Goal: Task Accomplishment & Management: Manage account settings

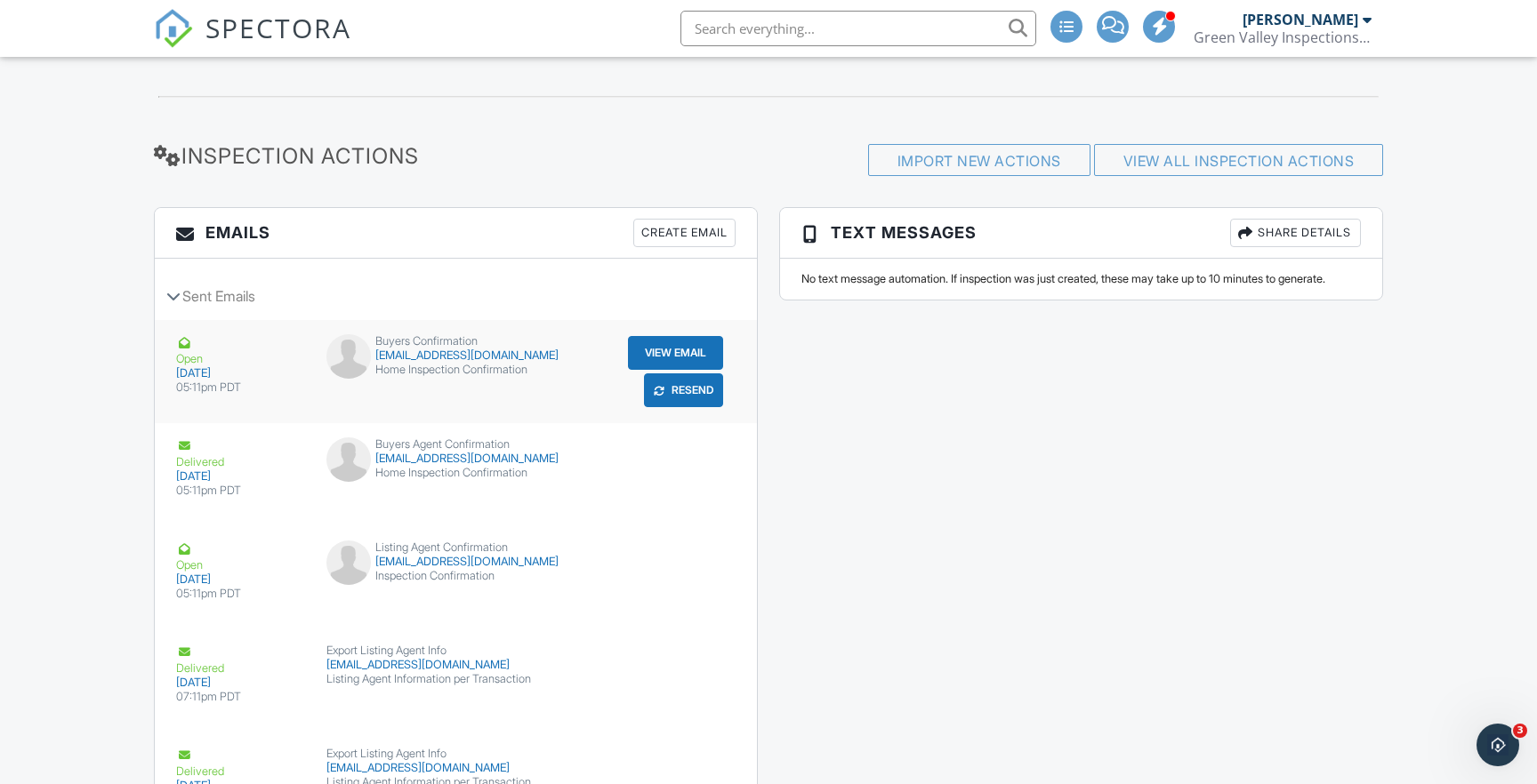
scroll to position [2850, 0]
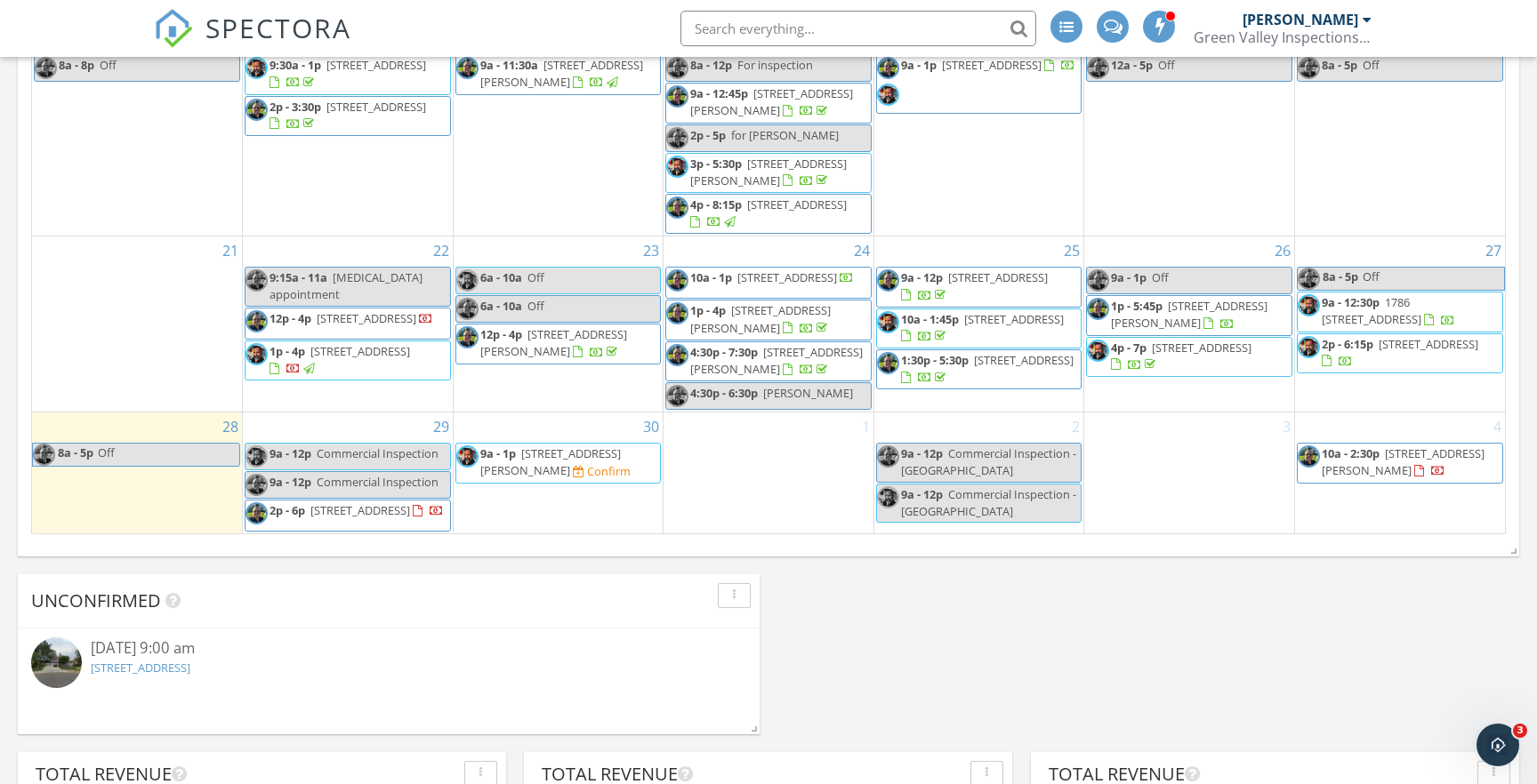
scroll to position [173, 0]
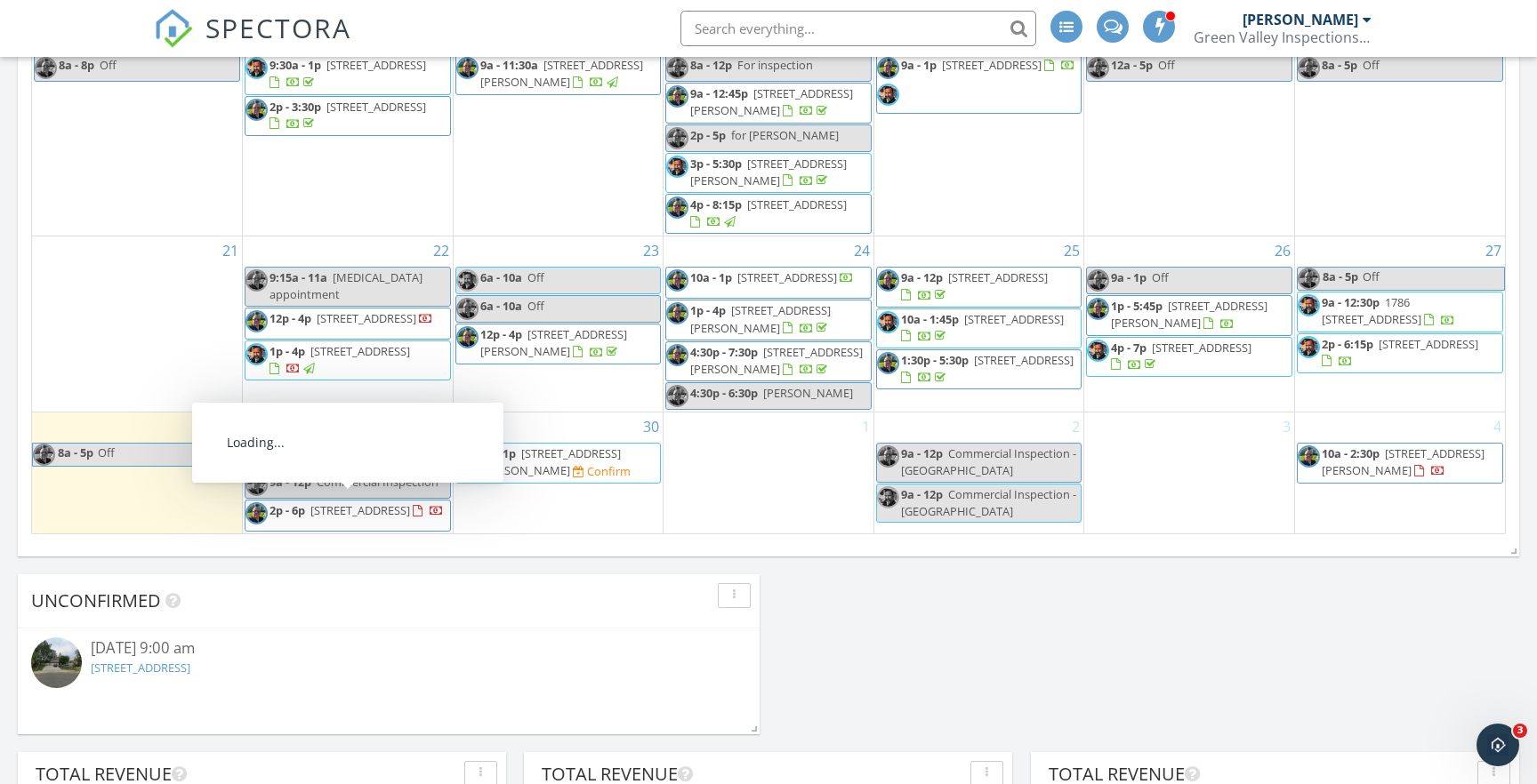
click at [319, 503] on span "23641 Lincoln Ave, Murrieta 92562" at bounding box center [360, 510] width 100 height 16
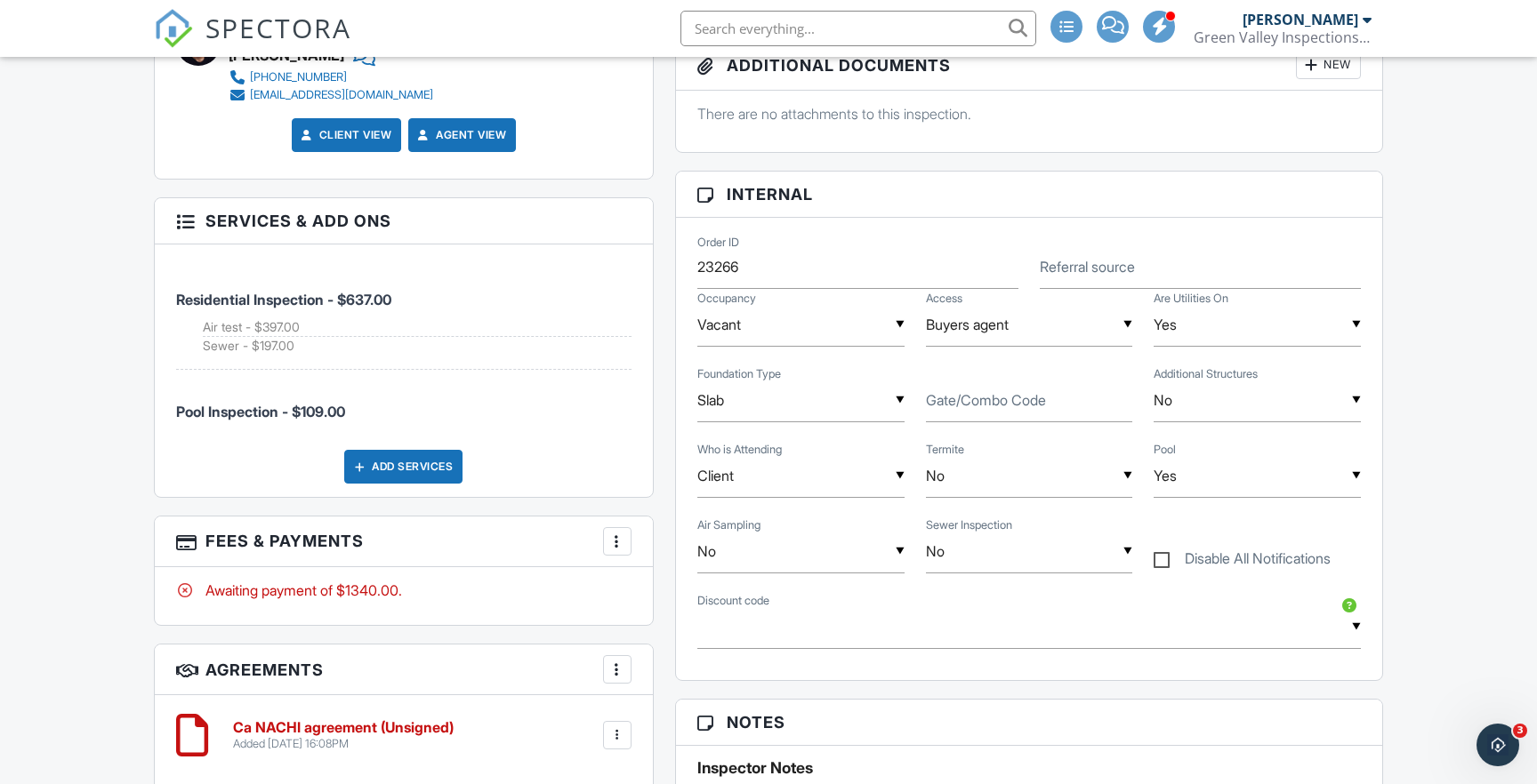
scroll to position [1264, 0]
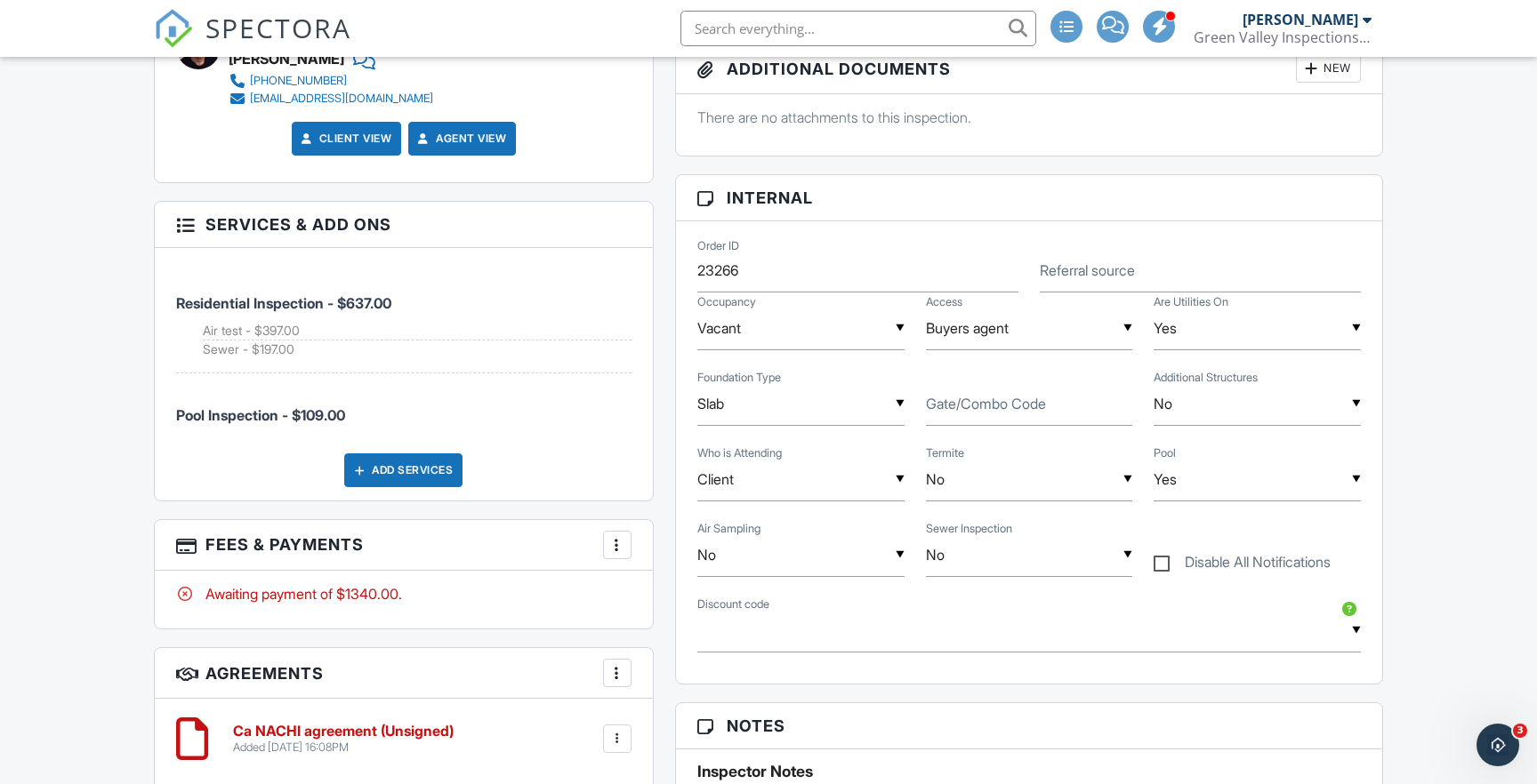
click at [617, 542] on div at bounding box center [616, 544] width 17 height 17
click at [713, 592] on li "Edit Fees & Payments" at bounding box center [707, 599] width 186 height 45
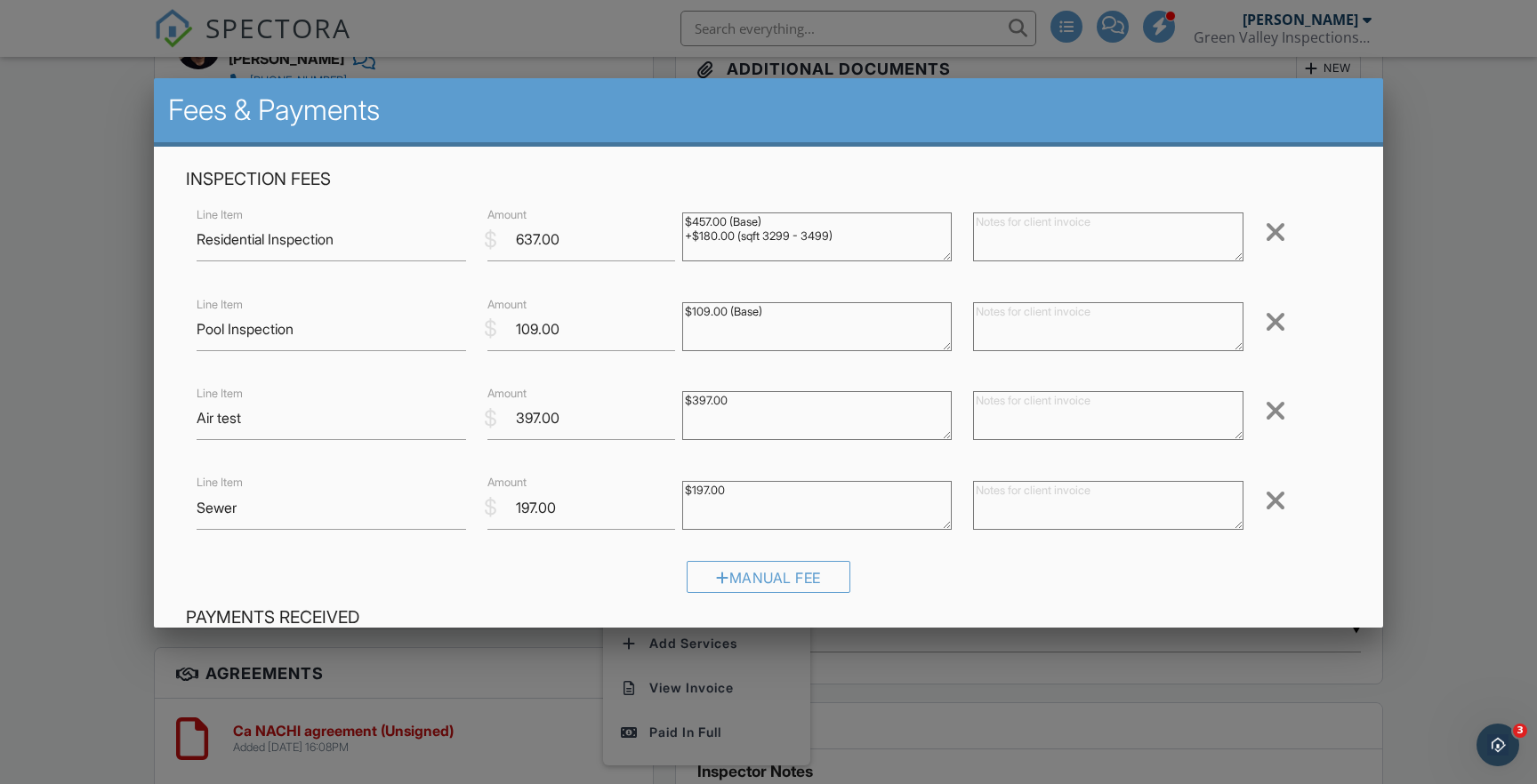
click at [1275, 409] on div at bounding box center [1275, 410] width 21 height 28
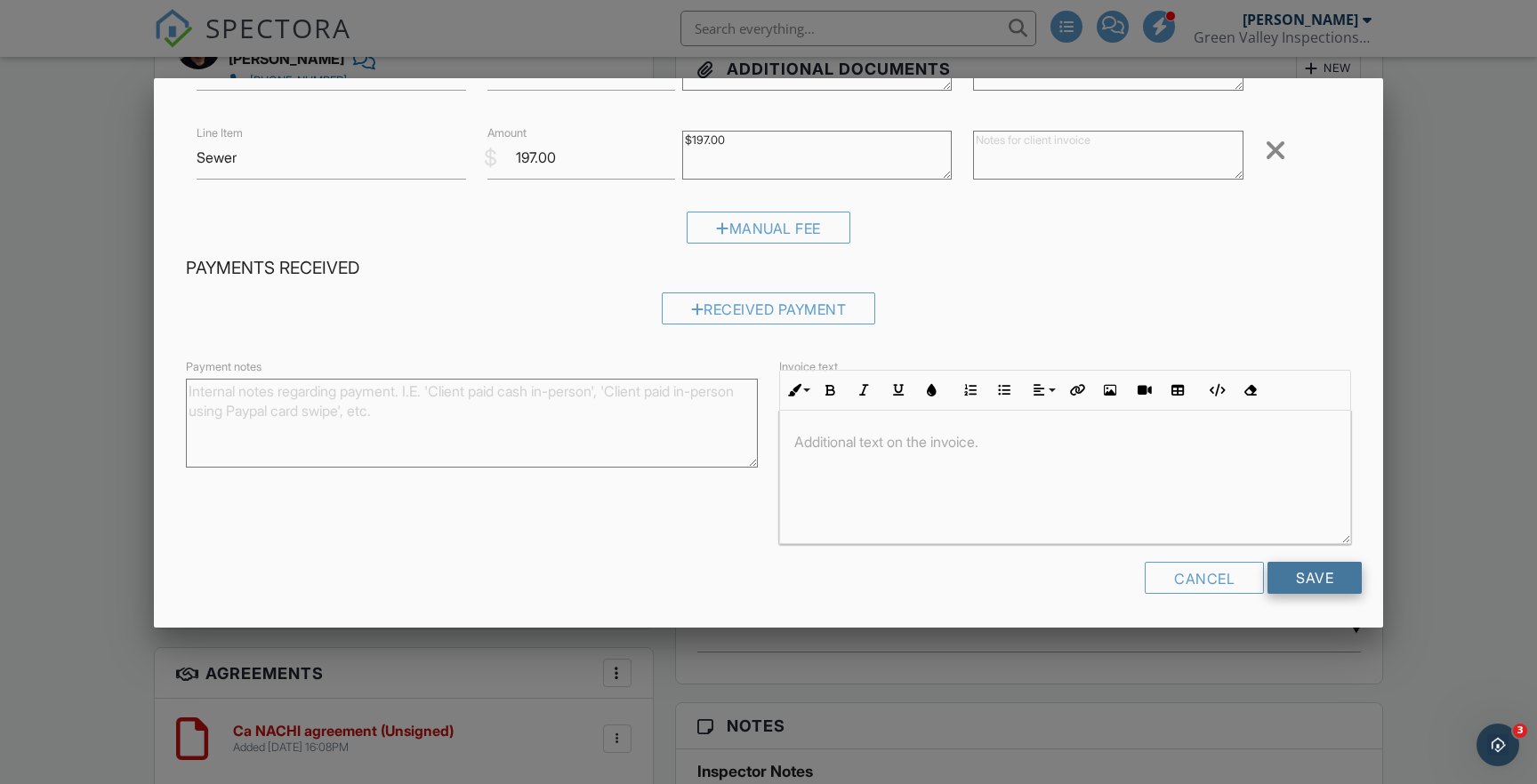
scroll to position [259, 0]
click at [1289, 567] on input "Save" at bounding box center [1314, 578] width 94 height 32
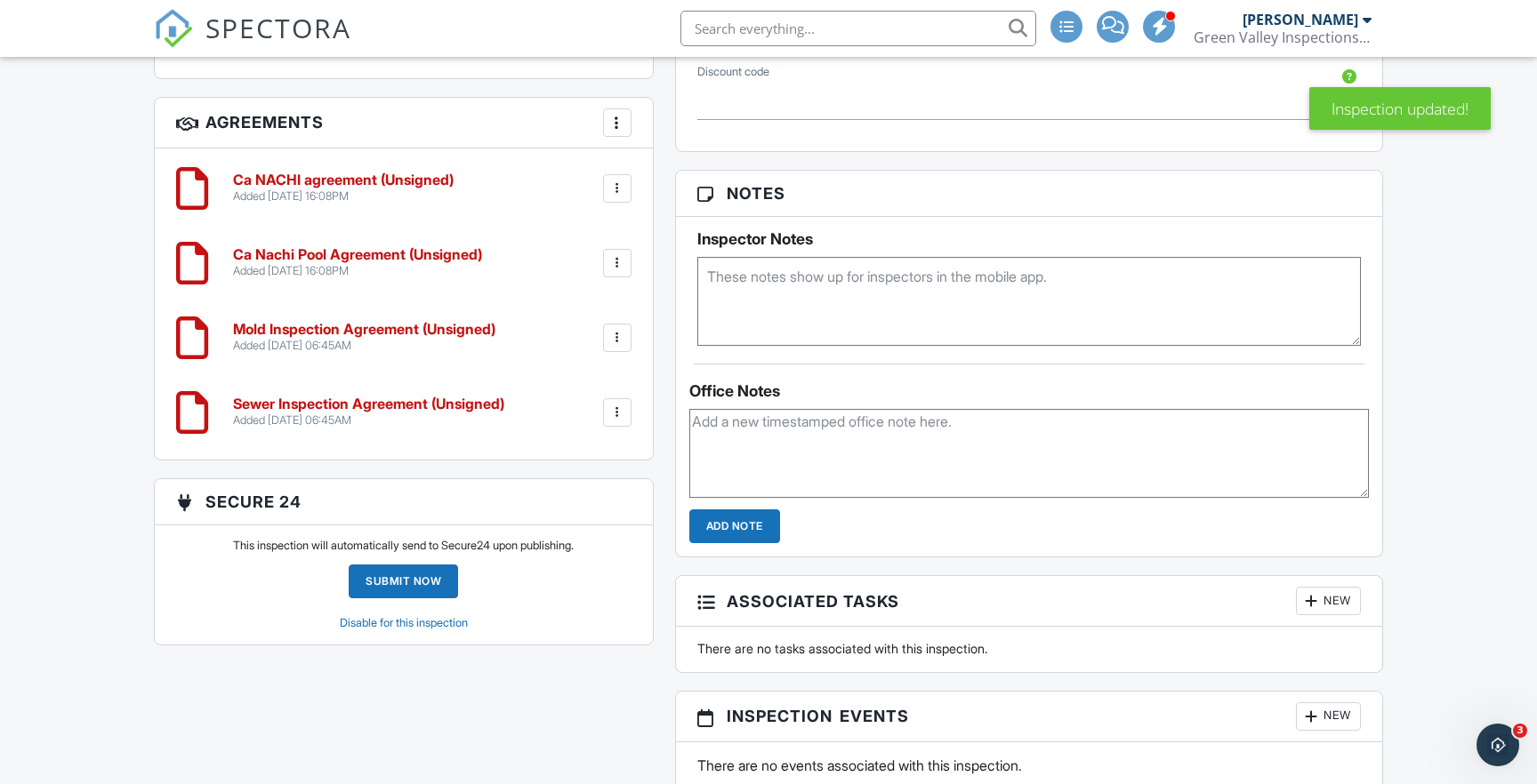
scroll to position [1796, 0]
click at [613, 329] on div at bounding box center [616, 337] width 17 height 17
drag, startPoint x: 584, startPoint y: 465, endPoint x: 886, endPoint y: 371, distance: 316.3
click at [584, 465] on li "Delete" at bounding box center [570, 476] width 101 height 45
